Goal: Check status: Check status

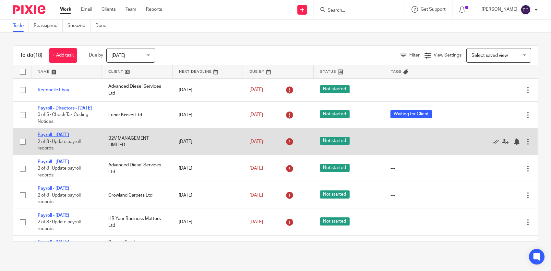
click at [69, 137] on link "Payroll - [DATE]" at bounding box center [53, 134] width 31 height 5
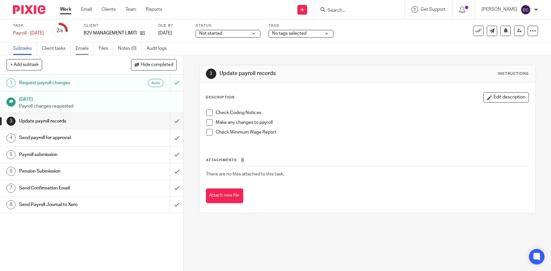
click at [81, 48] on link "Emails" at bounding box center [85, 48] width 18 height 13
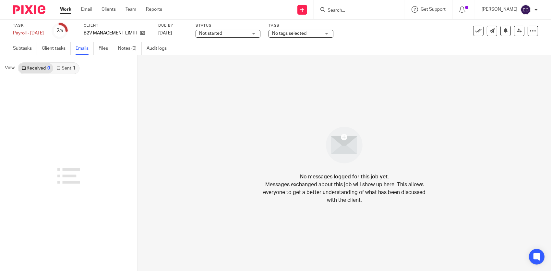
click at [70, 66] on link "Sent 1" at bounding box center [65, 68] width 25 height 10
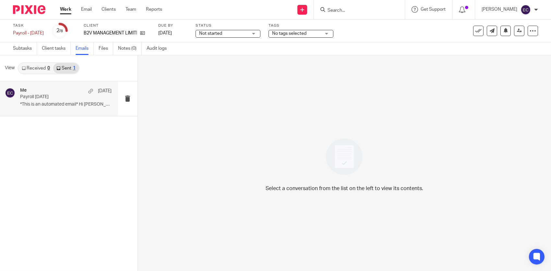
click at [66, 99] on p "Payroll August 2025" at bounding box center [56, 97] width 73 height 6
